Goal: Check status

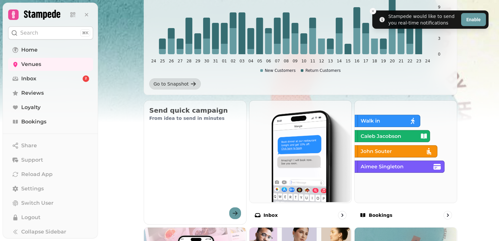
scroll to position [139, 0]
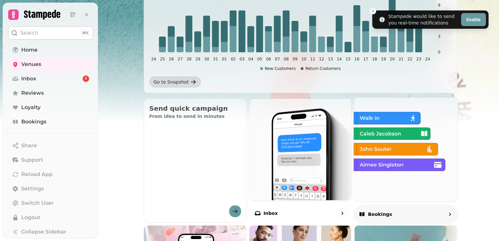
click at [408, 113] on img at bounding box center [405, 149] width 104 height 104
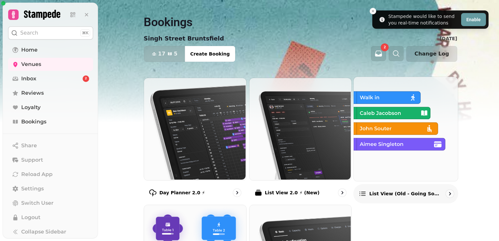
click at [386, 127] on img at bounding box center [405, 128] width 104 height 104
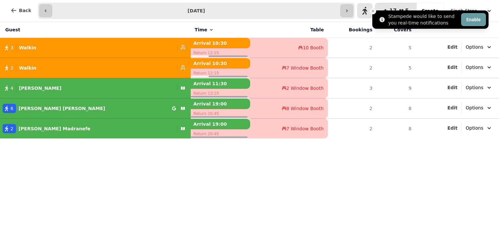
click at [374, 11] on icon "Close toast" at bounding box center [373, 11] width 4 height 4
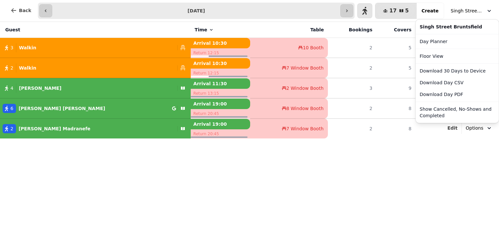
click at [458, 8] on span "Singh Street Bruntsfield" at bounding box center [467, 11] width 33 height 7
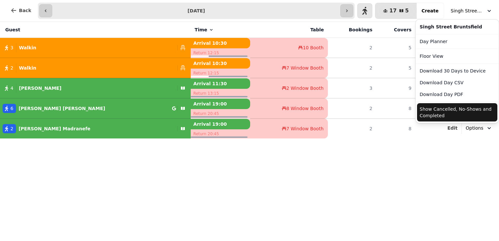
click at [448, 111] on button "Show Cancelled, No-Shows and Completed" at bounding box center [457, 112] width 80 height 18
click at [460, 10] on span "Singh Street Bruntsfield" at bounding box center [467, 11] width 33 height 7
click at [374, 179] on div "**********" at bounding box center [249, 120] width 499 height 241
